Goal: Information Seeking & Learning: Learn about a topic

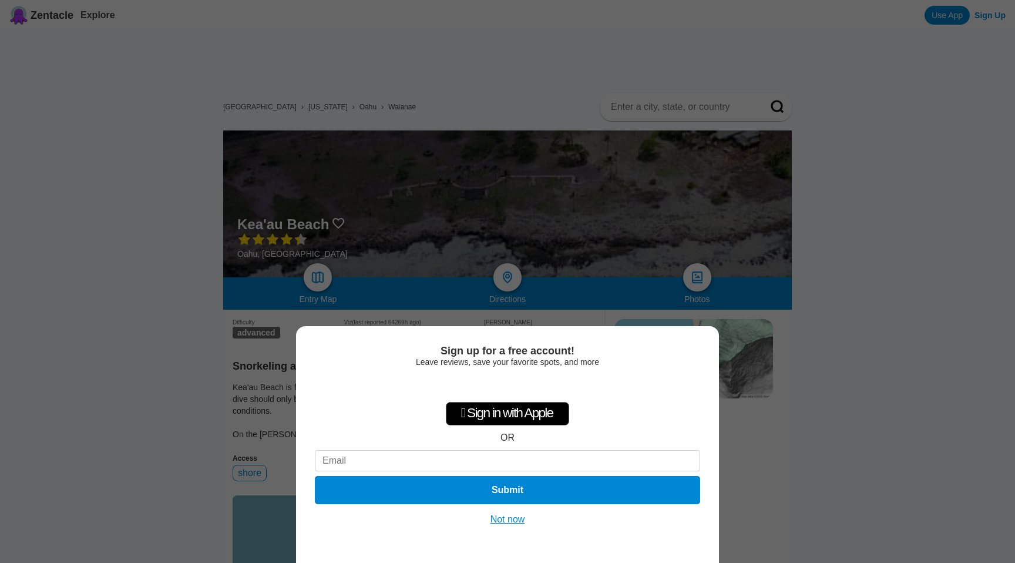
click at [499, 511] on div "Sign up for a free account! Leave reviews, save your favorite spots, and more …" at bounding box center [507, 444] width 423 height 237
click at [499, 514] on button "Not now" at bounding box center [508, 519] width 42 height 12
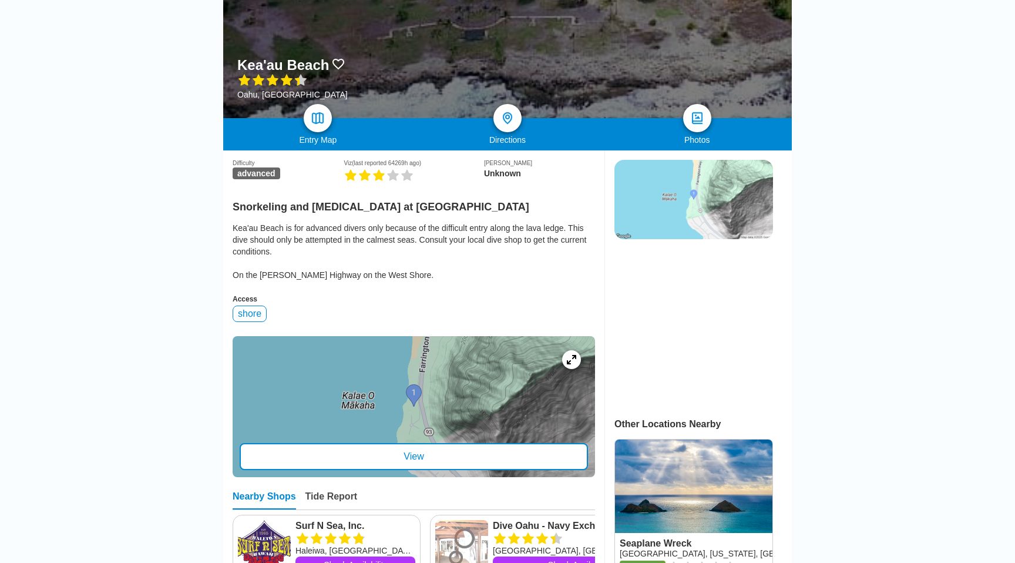
scroll to position [162, 0]
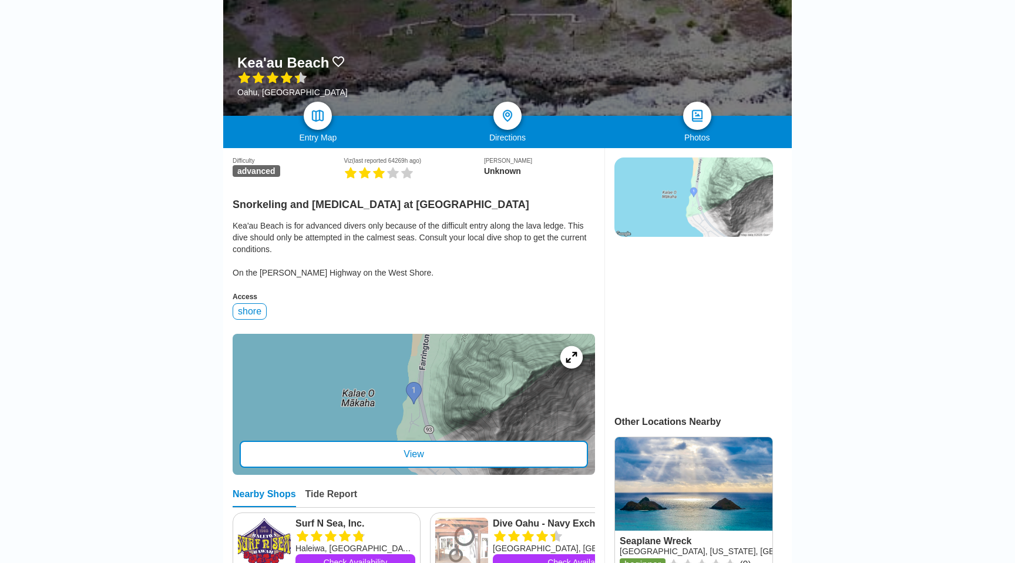
click at [570, 351] on icon at bounding box center [571, 356] width 11 height 11
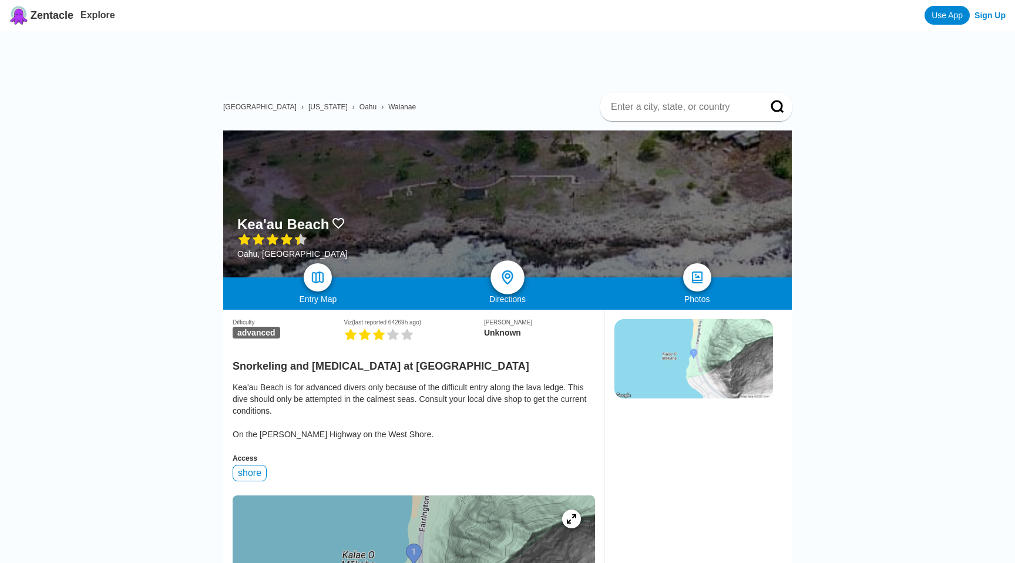
click at [516, 260] on link at bounding box center [508, 277] width 34 height 34
